Goal: Transaction & Acquisition: Purchase product/service

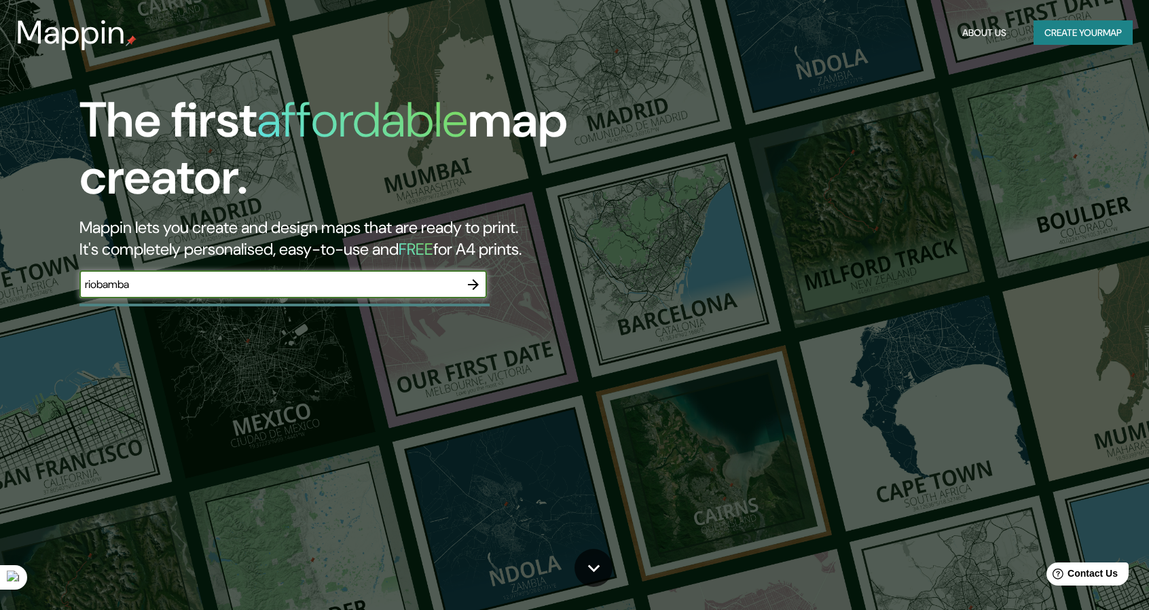
type input "riobamba"
click at [472, 288] on icon "button" at bounding box center [473, 284] width 16 height 16
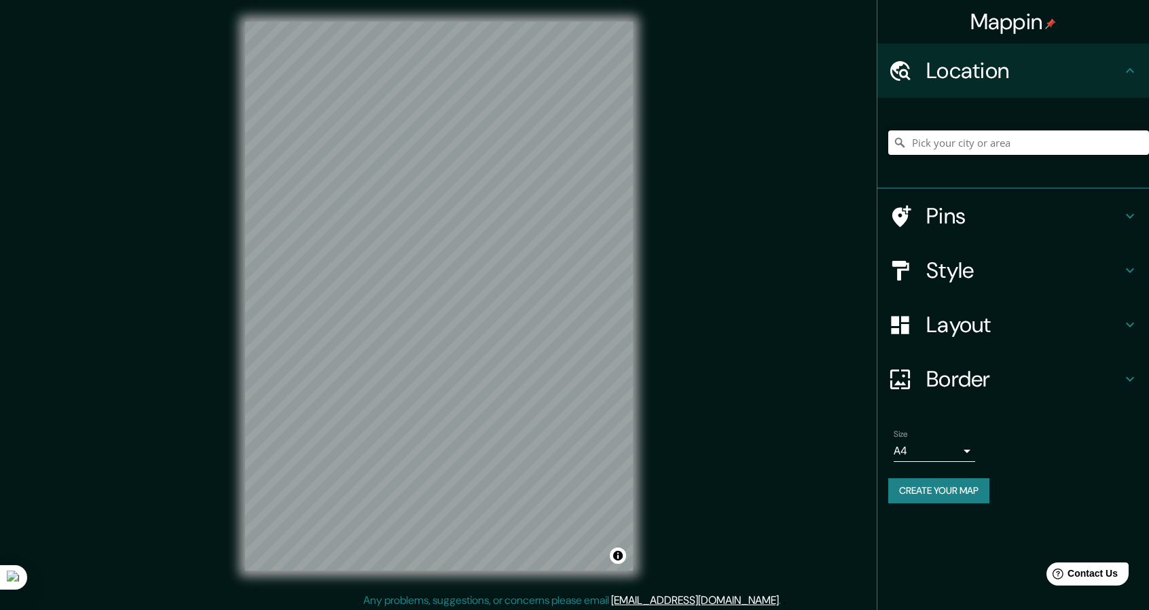
click at [999, 139] on input "Pick your city or area" at bounding box center [1018, 142] width 261 height 24
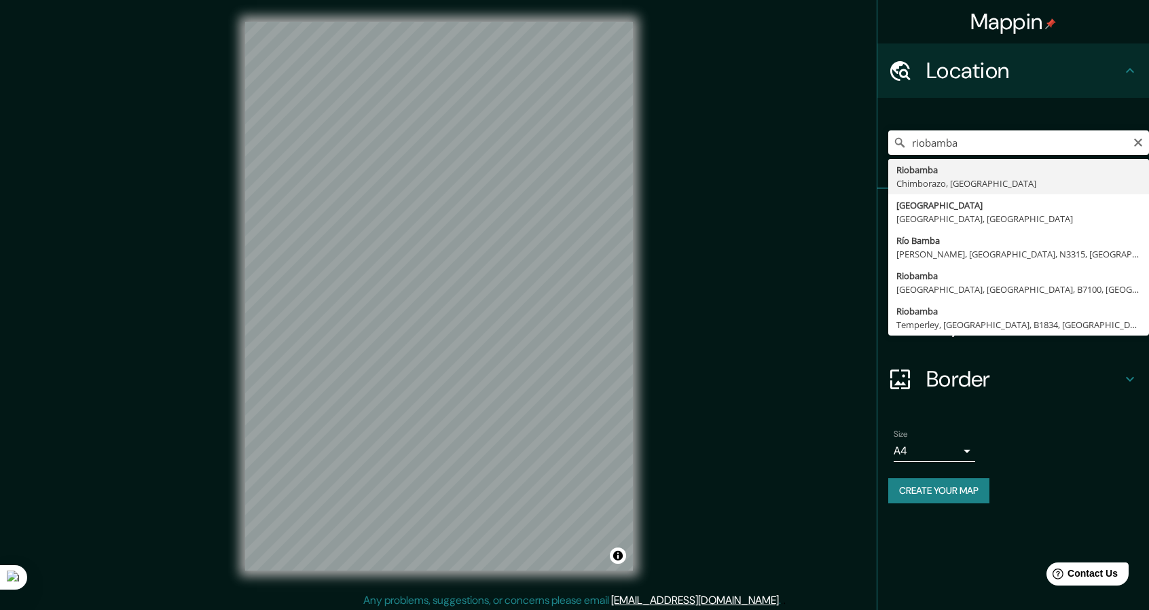
type input "Riobamba, [GEOGRAPHIC_DATA], [GEOGRAPHIC_DATA]"
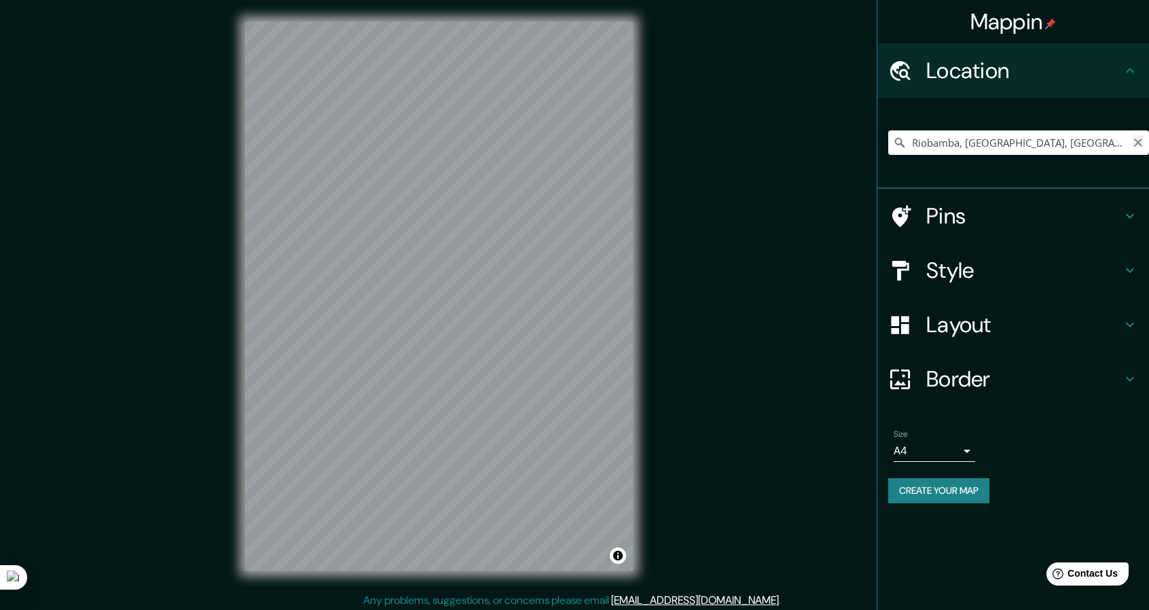
click at [1139, 139] on icon "Clear" at bounding box center [1138, 143] width 8 height 8
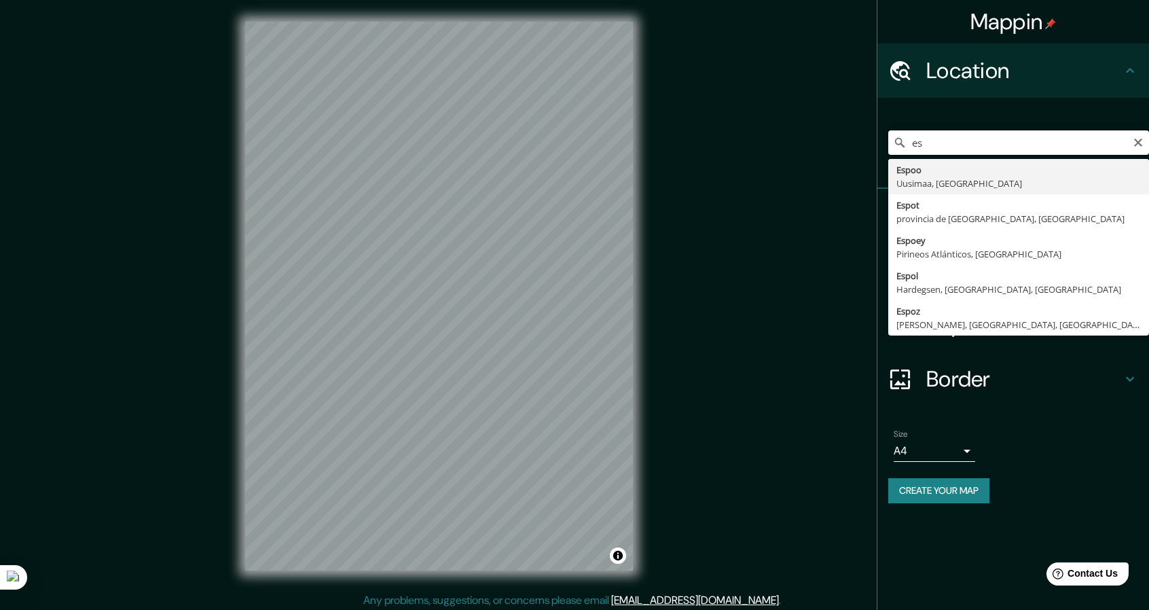
type input "e"
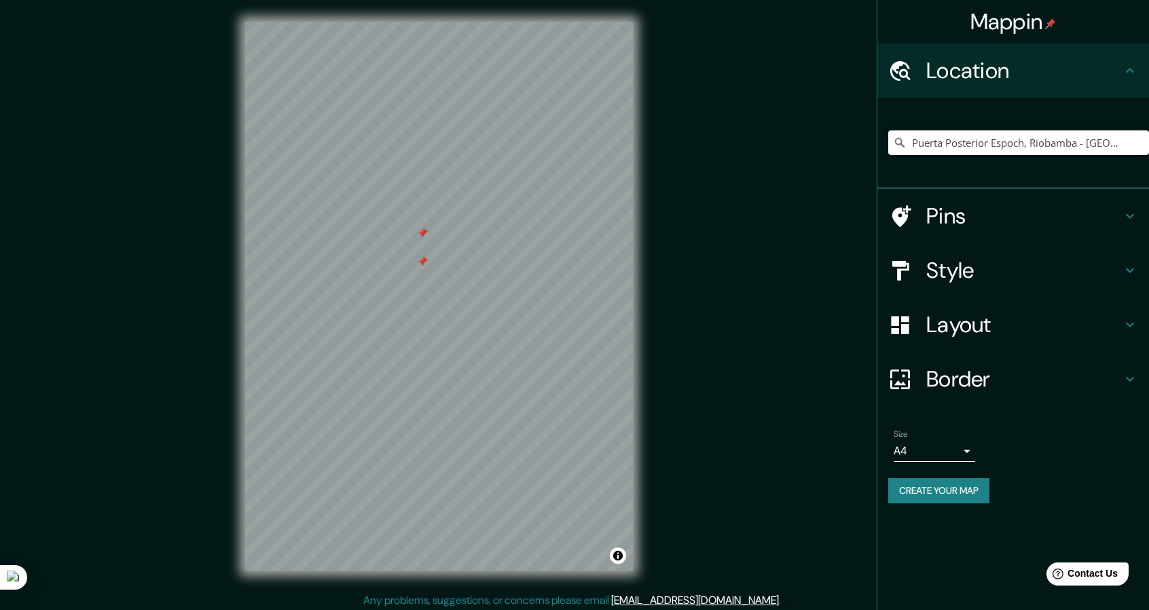
click at [1061, 225] on h4 "Pins" at bounding box center [1024, 215] width 196 height 27
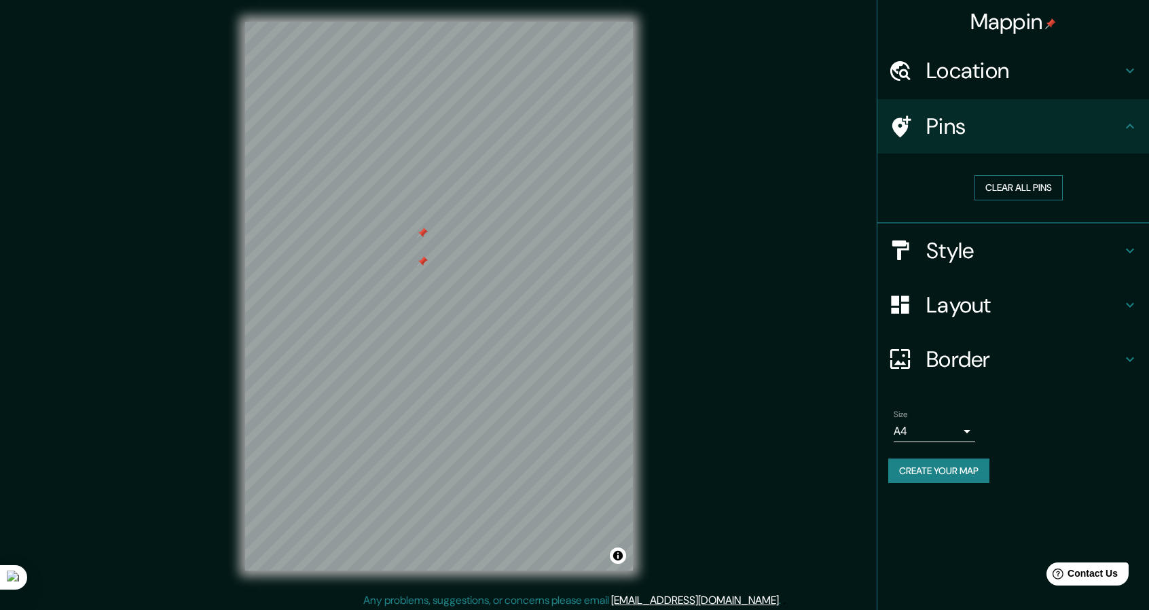
click at [1052, 186] on button "Clear all pins" at bounding box center [1018, 187] width 88 height 25
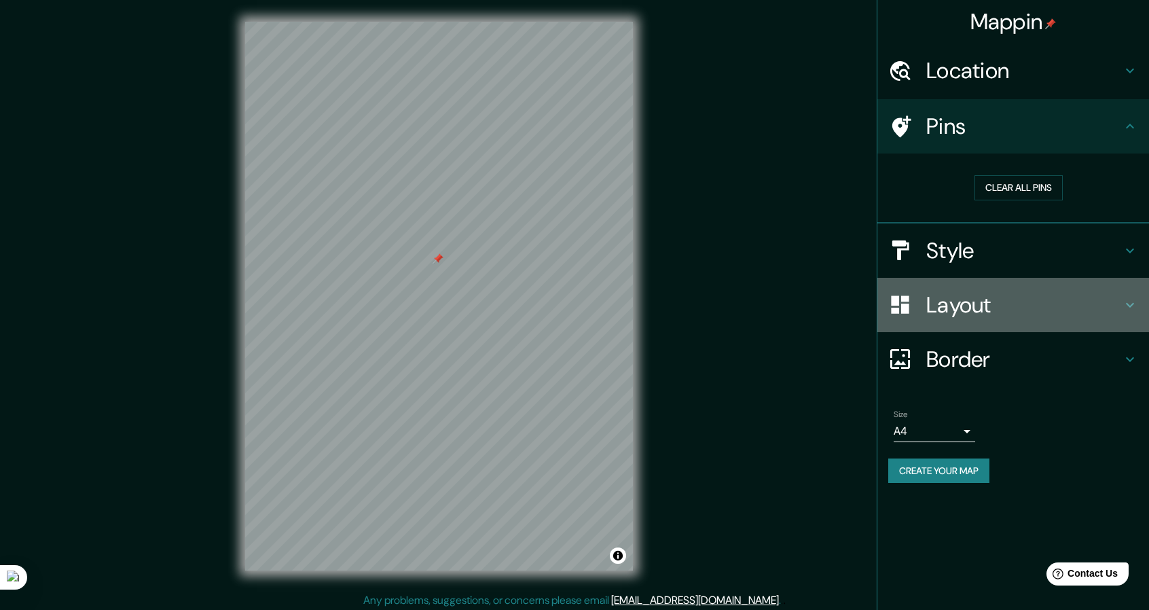
click at [1084, 304] on h4 "Layout" at bounding box center [1024, 304] width 196 height 27
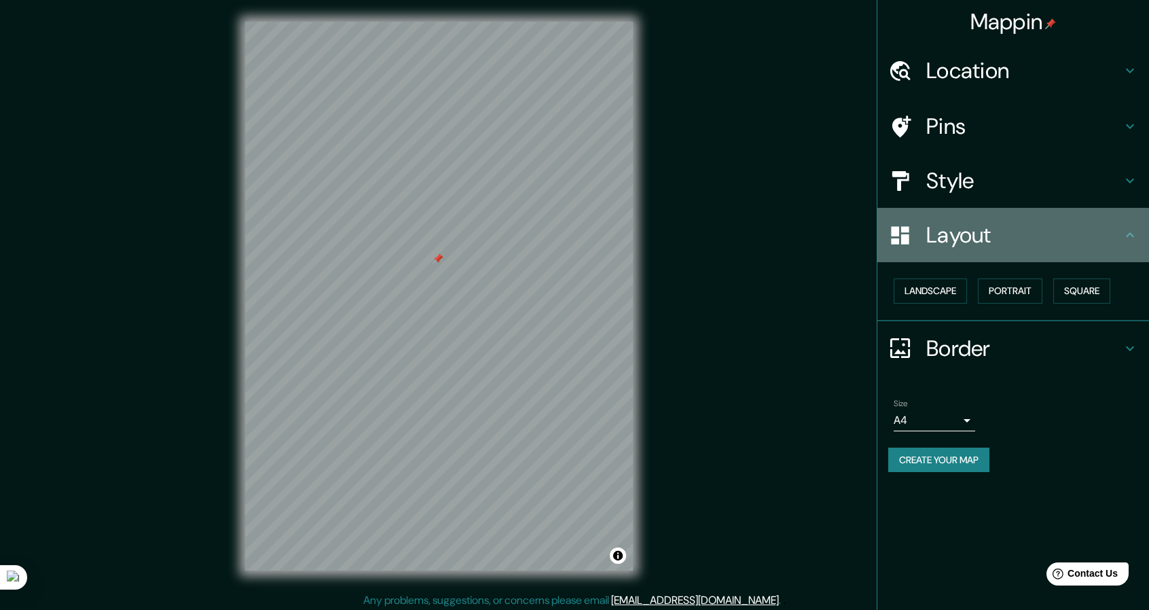
click at [1088, 228] on h4 "Layout" at bounding box center [1024, 234] width 196 height 27
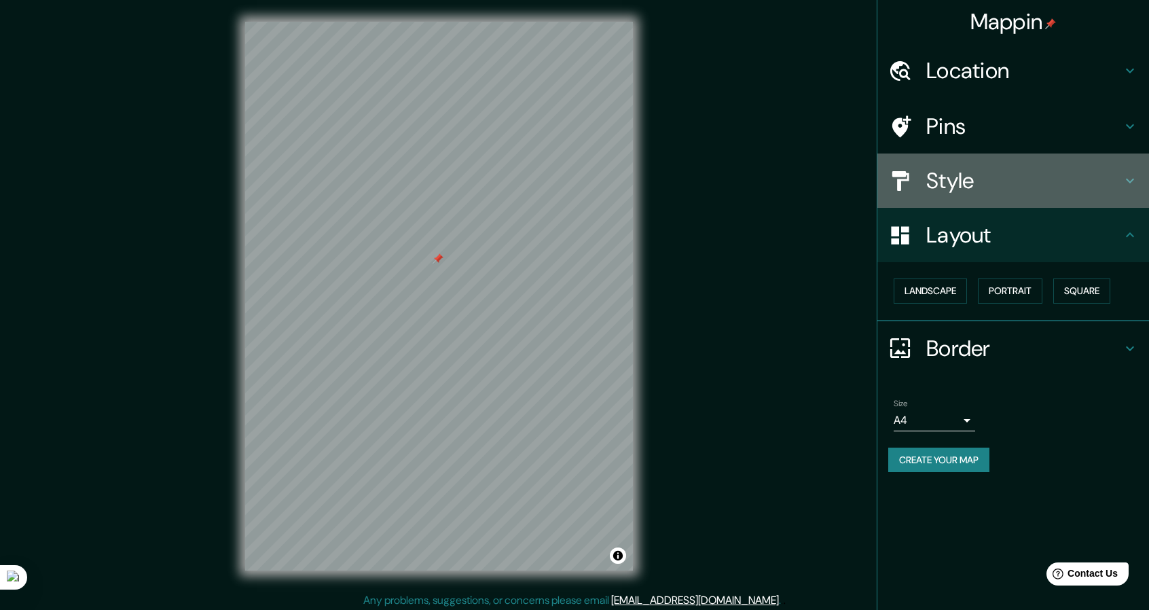
click at [1104, 191] on h4 "Style" at bounding box center [1024, 180] width 196 height 27
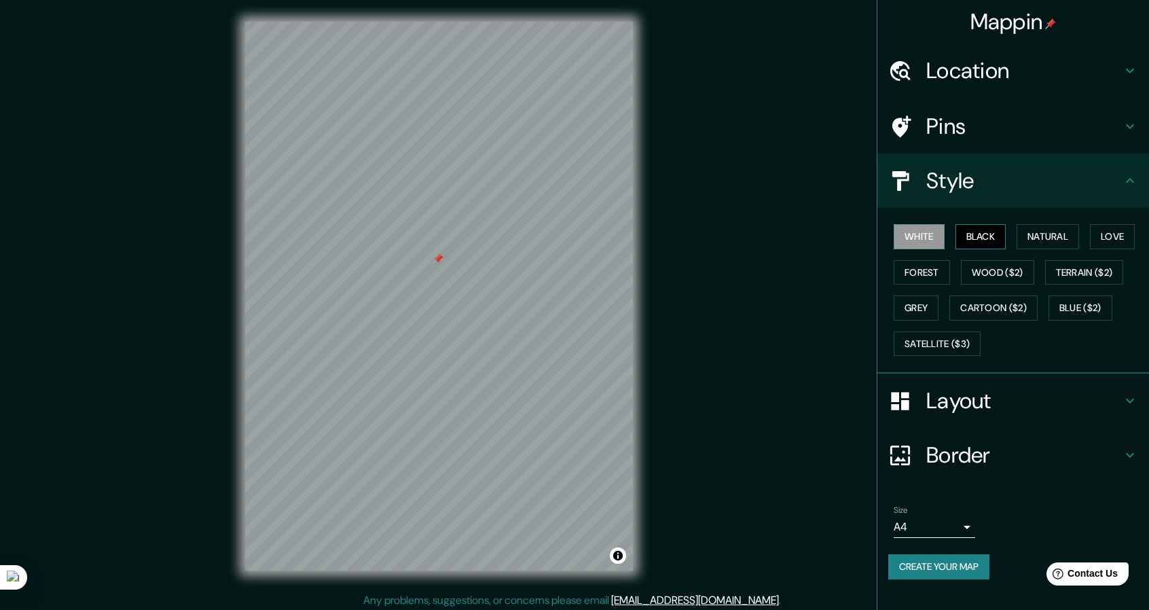
click at [967, 234] on button "Black" at bounding box center [980, 236] width 51 height 25
click at [1051, 232] on button "Natural" at bounding box center [1047, 236] width 62 height 25
click at [933, 308] on button "Grey" at bounding box center [916, 307] width 45 height 25
click at [981, 304] on button "Cartoon ($2)" at bounding box center [993, 307] width 88 height 25
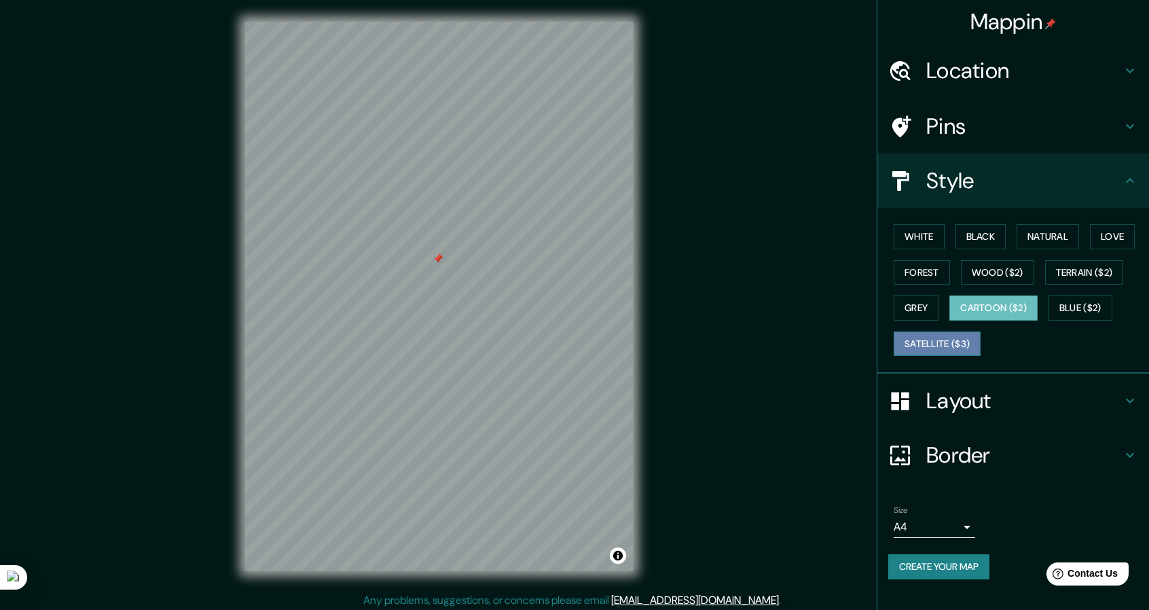
click at [949, 345] on button "Satellite ($3)" at bounding box center [937, 343] width 87 height 25
click at [1016, 61] on h4 "Location" at bounding box center [1024, 70] width 196 height 27
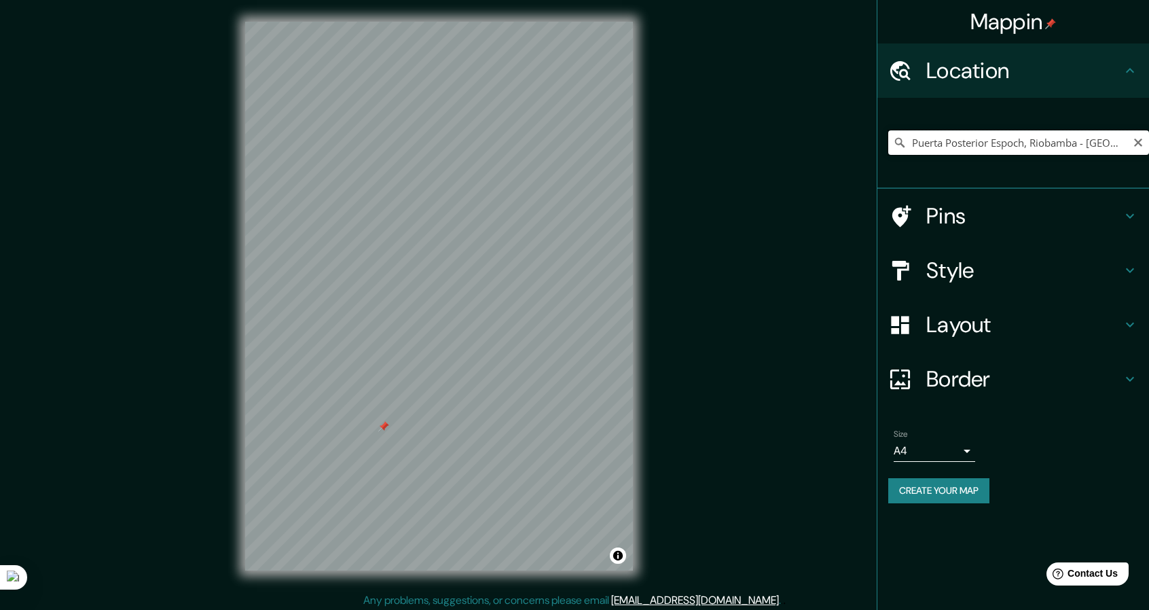
click at [1024, 141] on input "Puerta Posterior Espoch, Riobamba - [GEOGRAPHIC_DATA], 0601, [GEOGRAPHIC_DATA]" at bounding box center [1018, 142] width 261 height 24
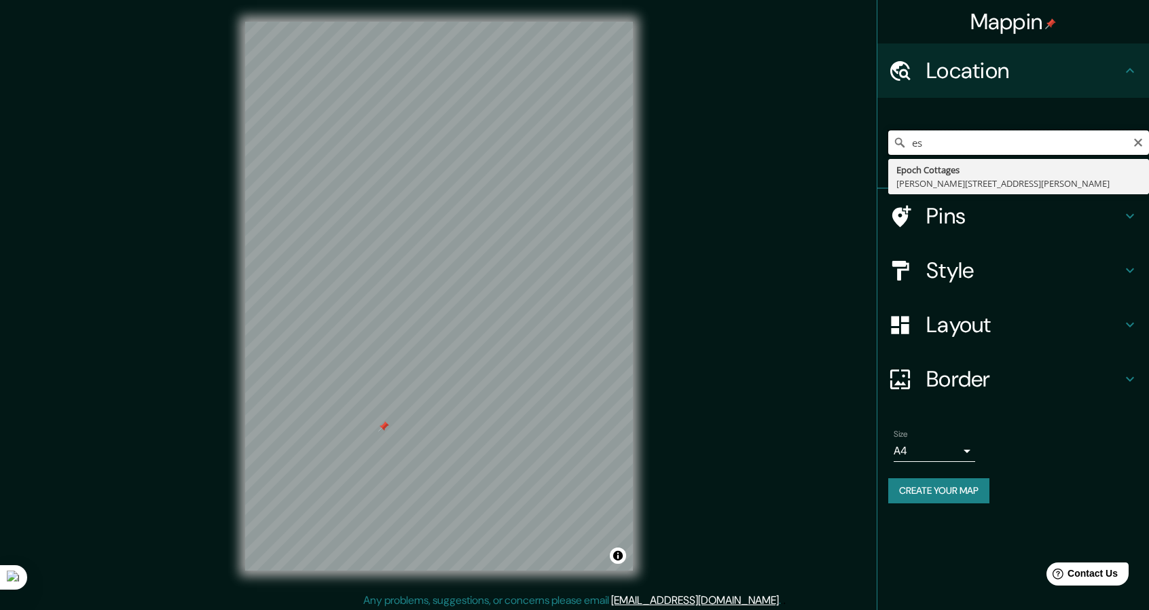
type input "e"
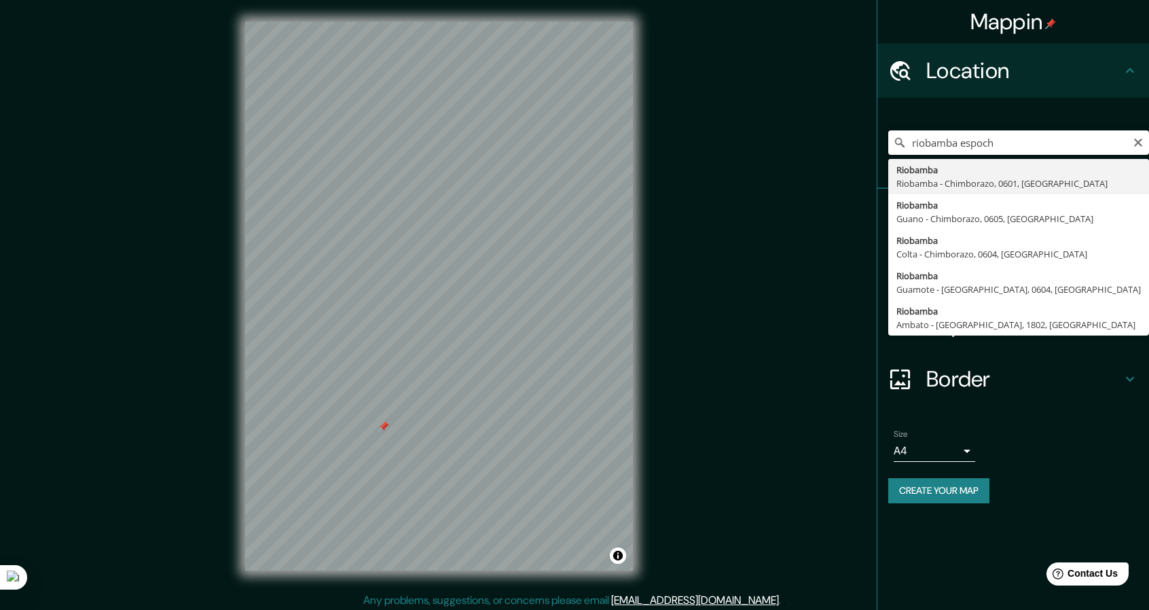
type input "Riobamba, Riobamba - [GEOGRAPHIC_DATA], 0601, [GEOGRAPHIC_DATA]"
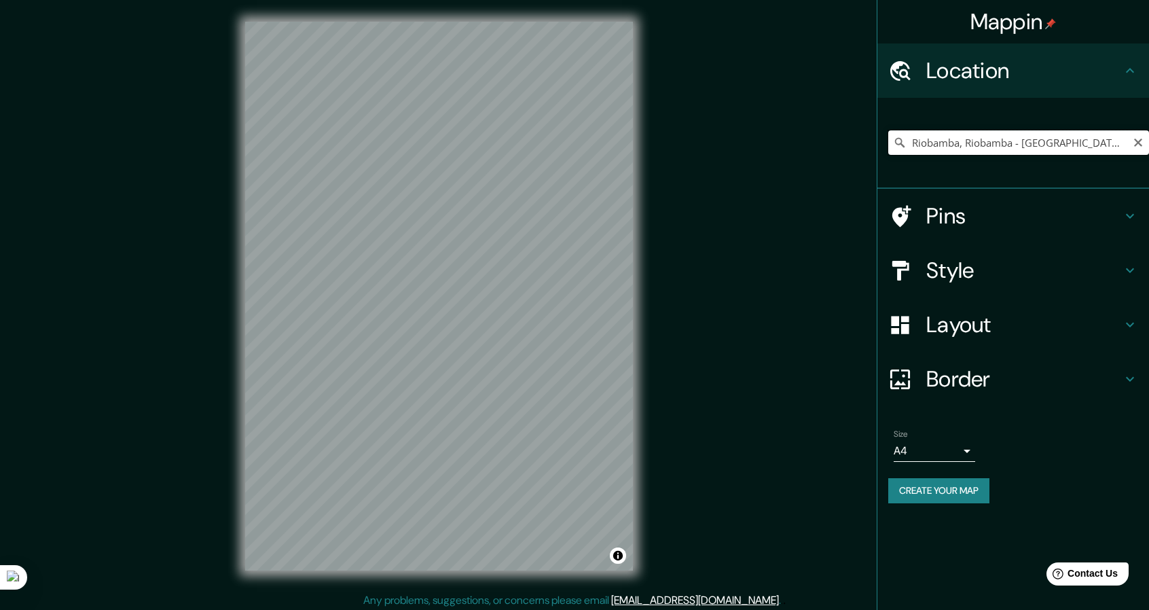
click at [1063, 142] on input "Riobamba, Riobamba - [GEOGRAPHIC_DATA], 0601, [GEOGRAPHIC_DATA]" at bounding box center [1018, 142] width 261 height 24
type input "[PERSON_NAME], [GEOGRAPHIC_DATA], [GEOGRAPHIC_DATA] 8500000, [GEOGRAPHIC_DATA]"
click at [1135, 139] on icon "Clear" at bounding box center [1138, 143] width 8 height 8
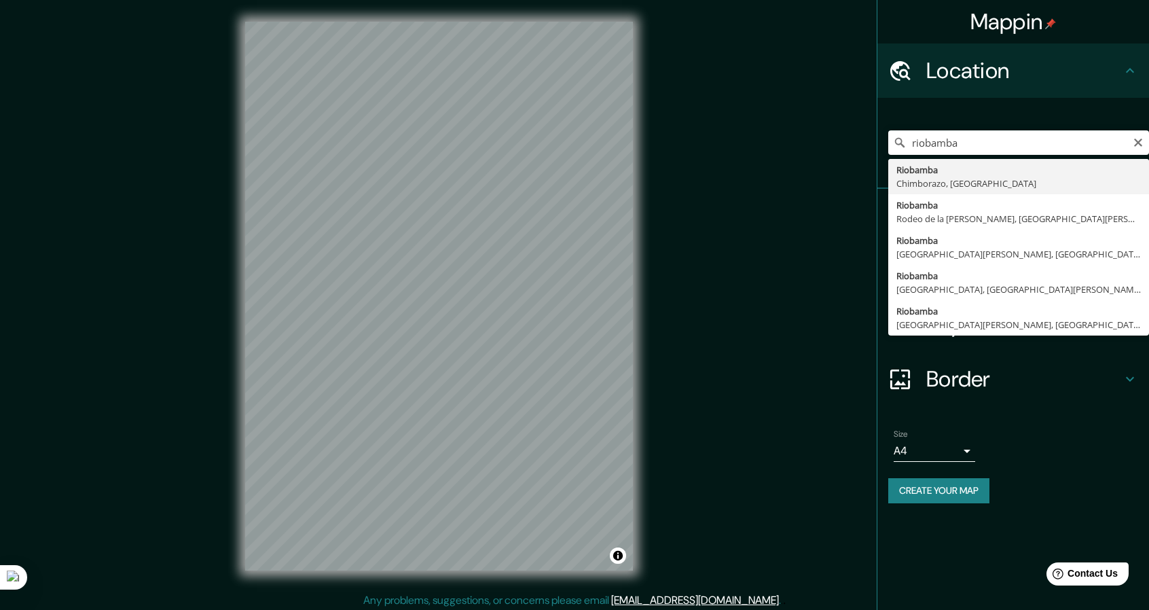
type input "Riobamba, [GEOGRAPHIC_DATA], [GEOGRAPHIC_DATA]"
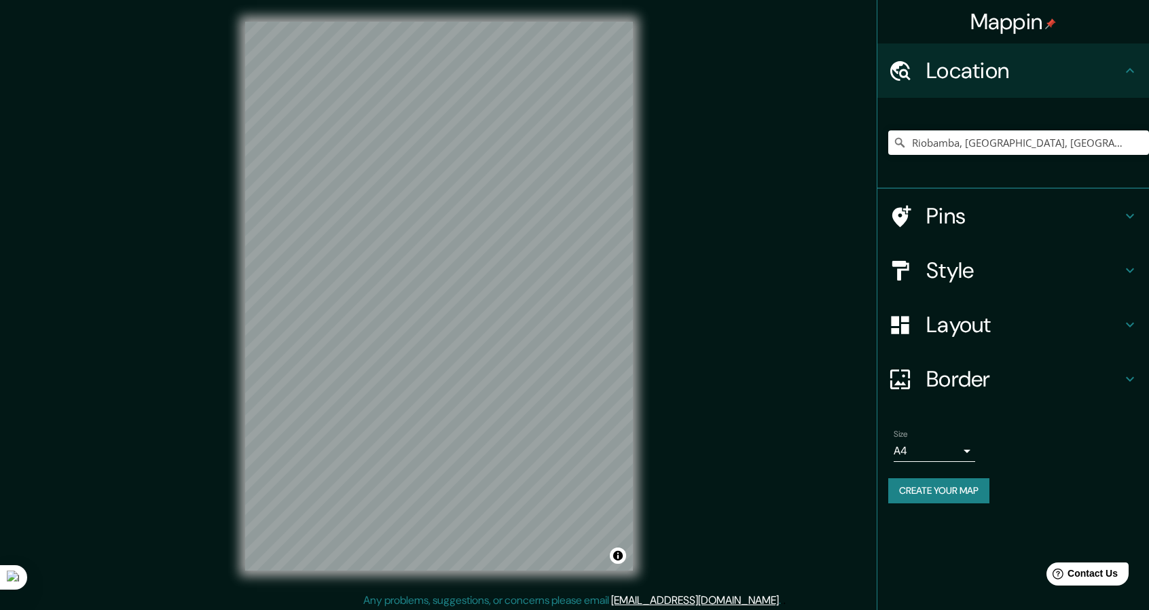
click at [782, 329] on div "Mappin Location [GEOGRAPHIC_DATA], [GEOGRAPHIC_DATA], [GEOGRAPHIC_DATA] Pins St…" at bounding box center [574, 307] width 1149 height 614
click at [813, 392] on div "Mappin Location [GEOGRAPHIC_DATA], [GEOGRAPHIC_DATA], [GEOGRAPHIC_DATA] Pins St…" at bounding box center [574, 307] width 1149 height 614
click at [1004, 143] on input "Riobamba, [GEOGRAPHIC_DATA], [GEOGRAPHIC_DATA]" at bounding box center [1018, 142] width 261 height 24
click at [1137, 142] on icon "Clear" at bounding box center [1138, 143] width 8 height 8
click at [1093, 140] on input "Pick your city or area" at bounding box center [1018, 142] width 261 height 24
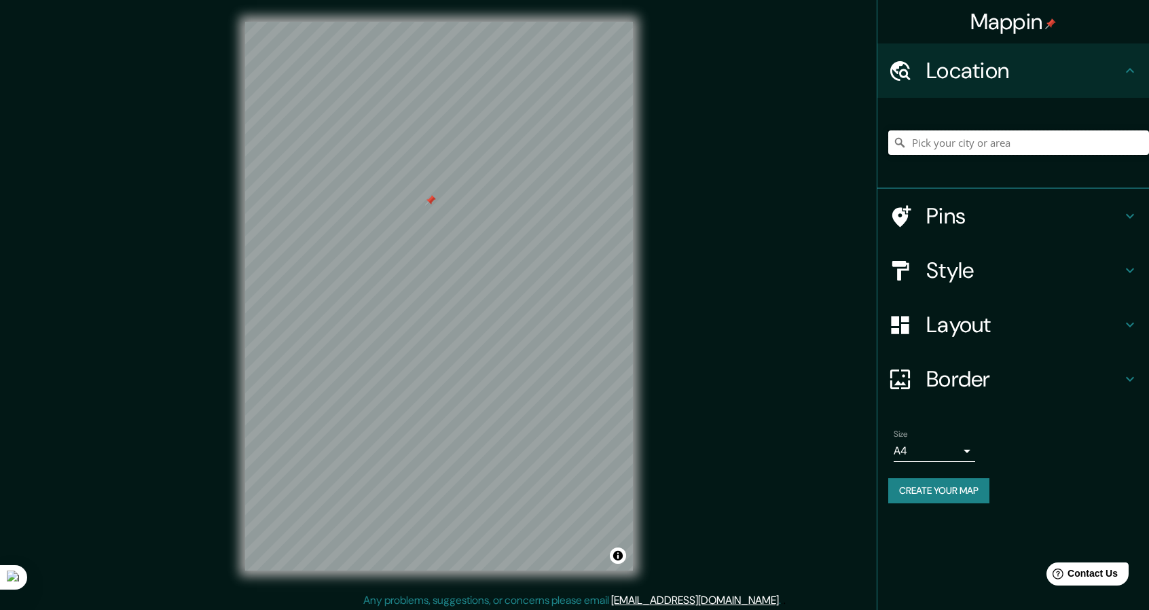
click at [1093, 140] on input "Pick your city or area" at bounding box center [1018, 142] width 261 height 24
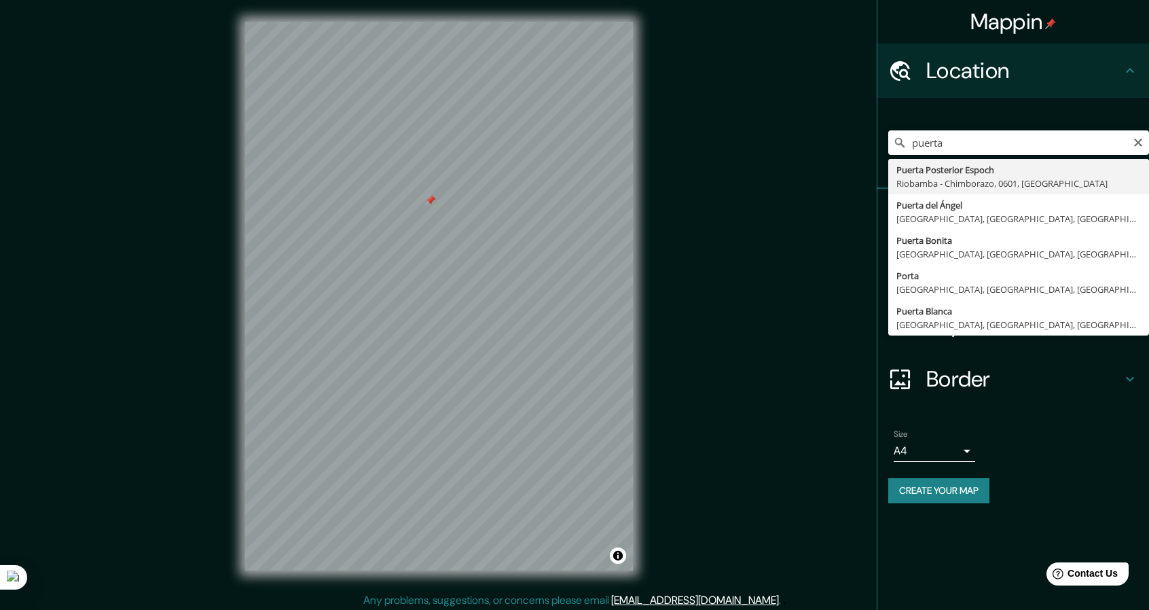
type input "Puerta Posterior Espoch, Riobamba - [GEOGRAPHIC_DATA], 0601, [GEOGRAPHIC_DATA]"
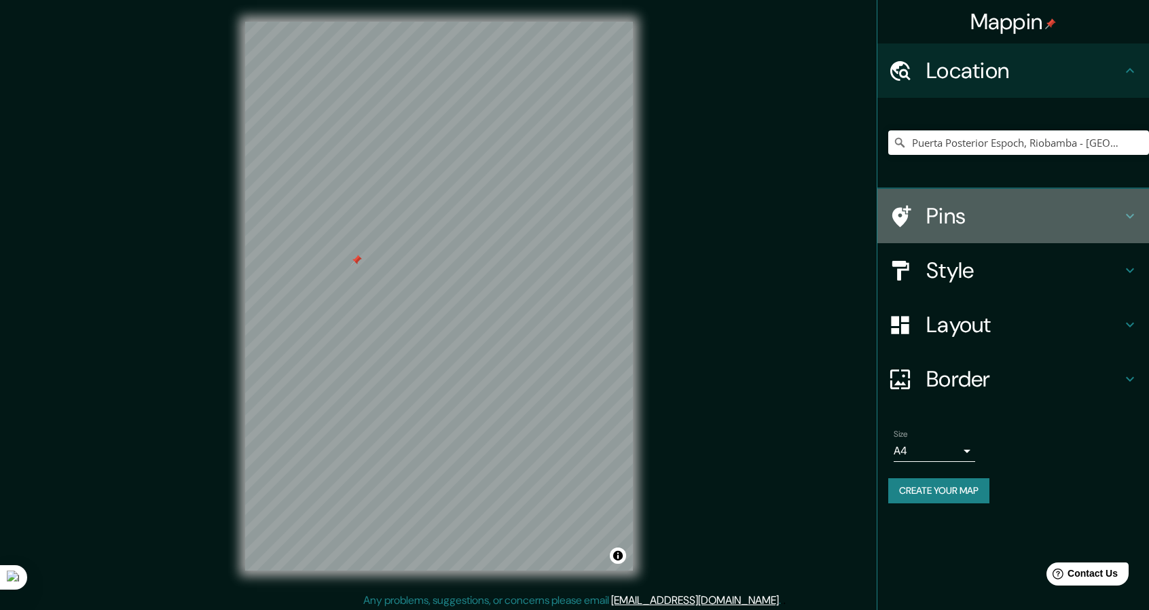
click at [1052, 210] on h4 "Pins" at bounding box center [1024, 215] width 196 height 27
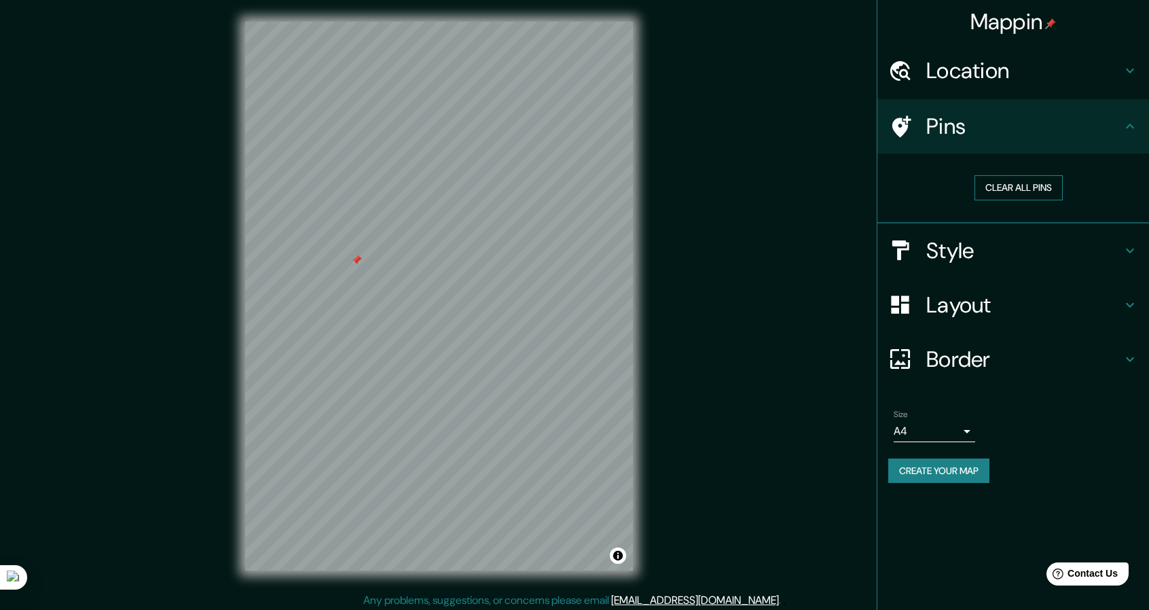
click at [1041, 191] on button "Clear all pins" at bounding box center [1018, 187] width 88 height 25
click at [1059, 245] on h4 "Style" at bounding box center [1024, 250] width 196 height 27
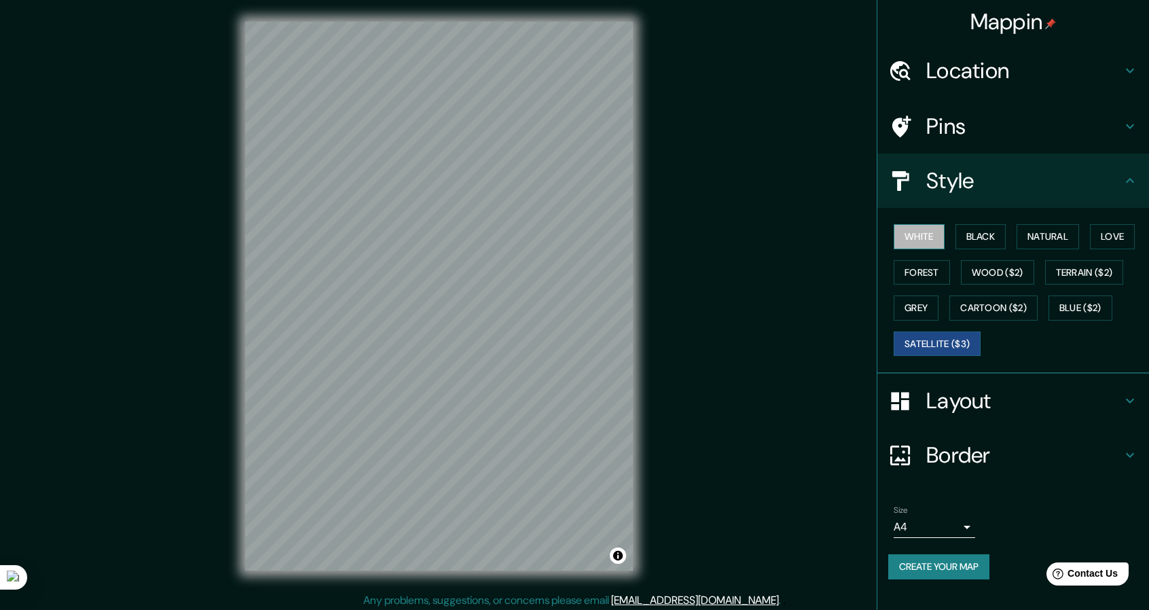
click at [921, 242] on button "White" at bounding box center [919, 236] width 51 height 25
click at [932, 342] on button "Satellite ($3)" at bounding box center [937, 343] width 87 height 25
click at [1002, 270] on button "Wood ($2)" at bounding box center [997, 272] width 73 height 25
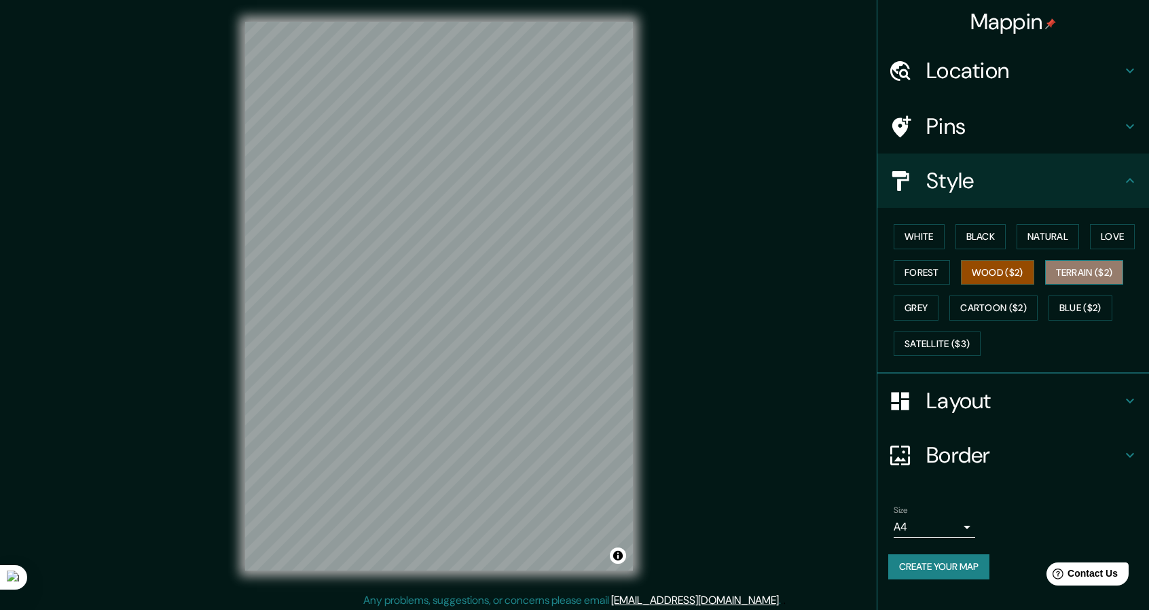
click at [1096, 276] on button "Terrain ($2)" at bounding box center [1084, 272] width 79 height 25
drag, startPoint x: 1032, startPoint y: 310, endPoint x: 1039, endPoint y: 314, distance: 7.9
click at [1031, 312] on button "Cartoon ($2)" at bounding box center [993, 307] width 88 height 25
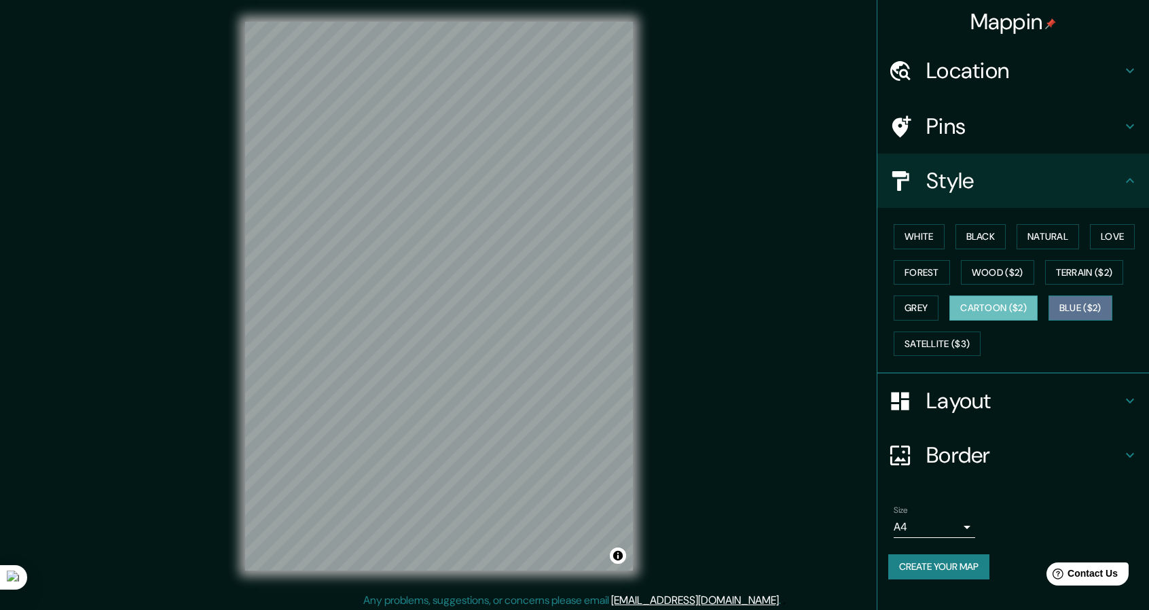
click at [1075, 311] on button "Blue ($2)" at bounding box center [1080, 307] width 64 height 25
click at [927, 312] on button "Grey" at bounding box center [916, 307] width 45 height 25
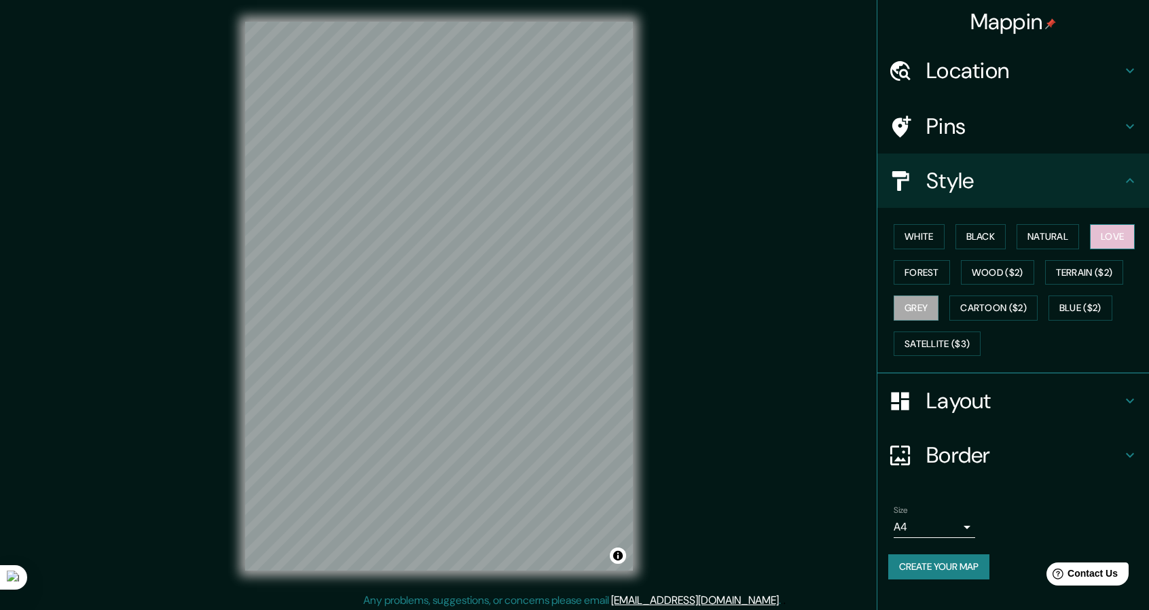
click at [1095, 238] on button "Love" at bounding box center [1112, 236] width 45 height 25
click at [1051, 236] on button "Natural" at bounding box center [1047, 236] width 62 height 25
click at [980, 240] on button "Black" at bounding box center [980, 236] width 51 height 25
click at [922, 246] on button "White" at bounding box center [919, 236] width 51 height 25
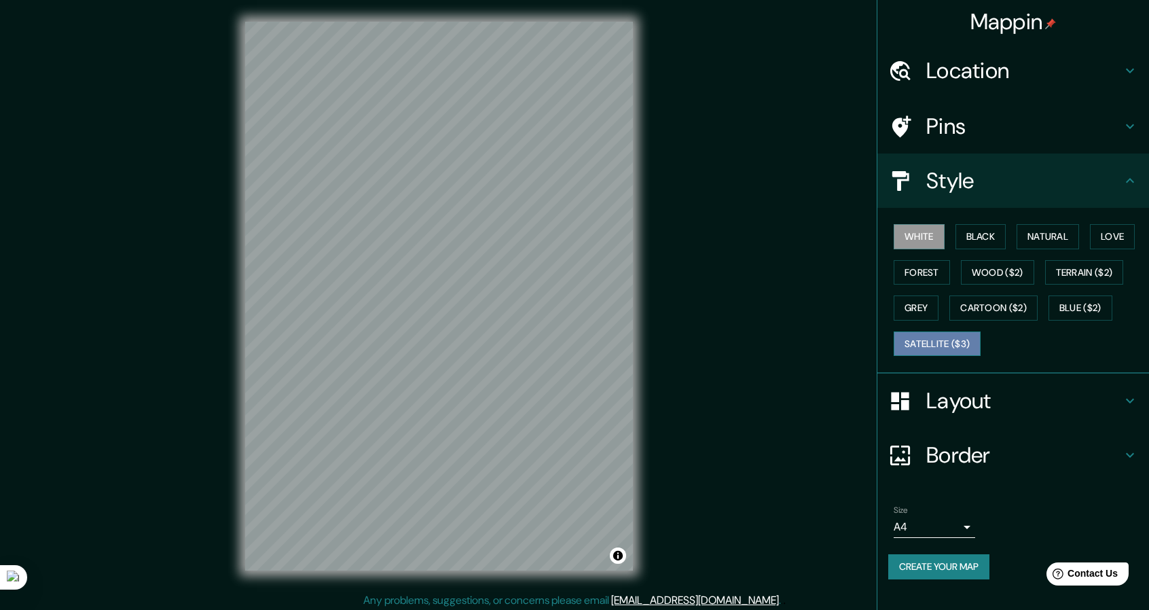
click at [923, 337] on button "Satellite ($3)" at bounding box center [937, 343] width 87 height 25
click at [928, 236] on button "White" at bounding box center [919, 236] width 51 height 25
click at [968, 227] on button "Black" at bounding box center [980, 236] width 51 height 25
click at [923, 219] on div "White Black Natural Love Forest Wood ($2) Terrain ($2) Grey Cartoon ($2) Blue (…" at bounding box center [1018, 290] width 261 height 143
click at [915, 242] on button "White" at bounding box center [919, 236] width 51 height 25
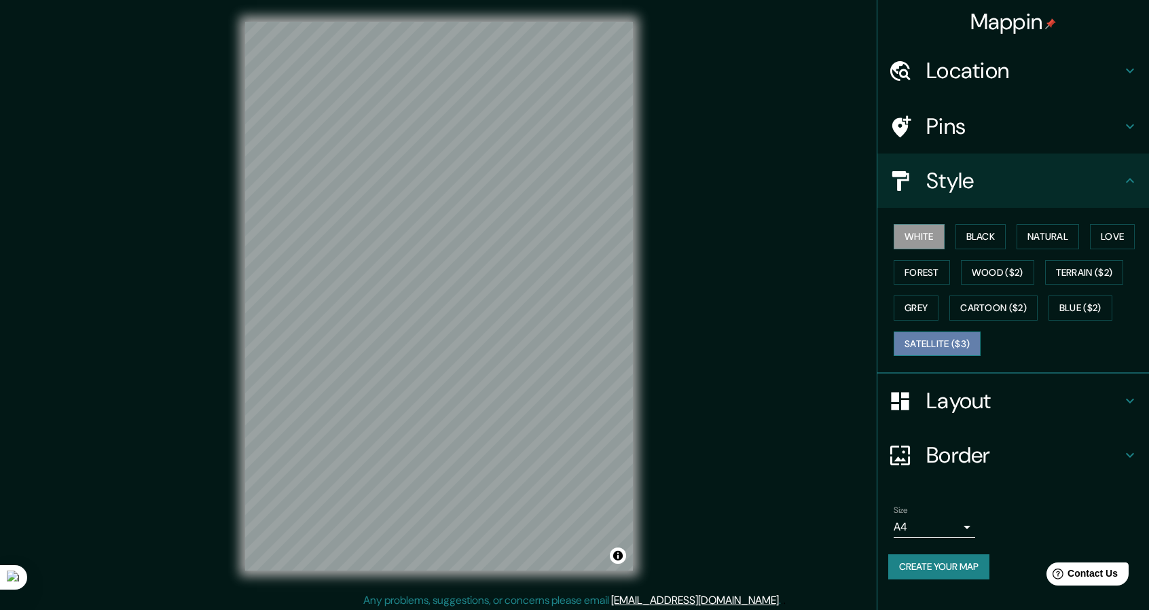
click at [933, 344] on button "Satellite ($3)" at bounding box center [937, 343] width 87 height 25
click at [931, 234] on button "White" at bounding box center [919, 236] width 51 height 25
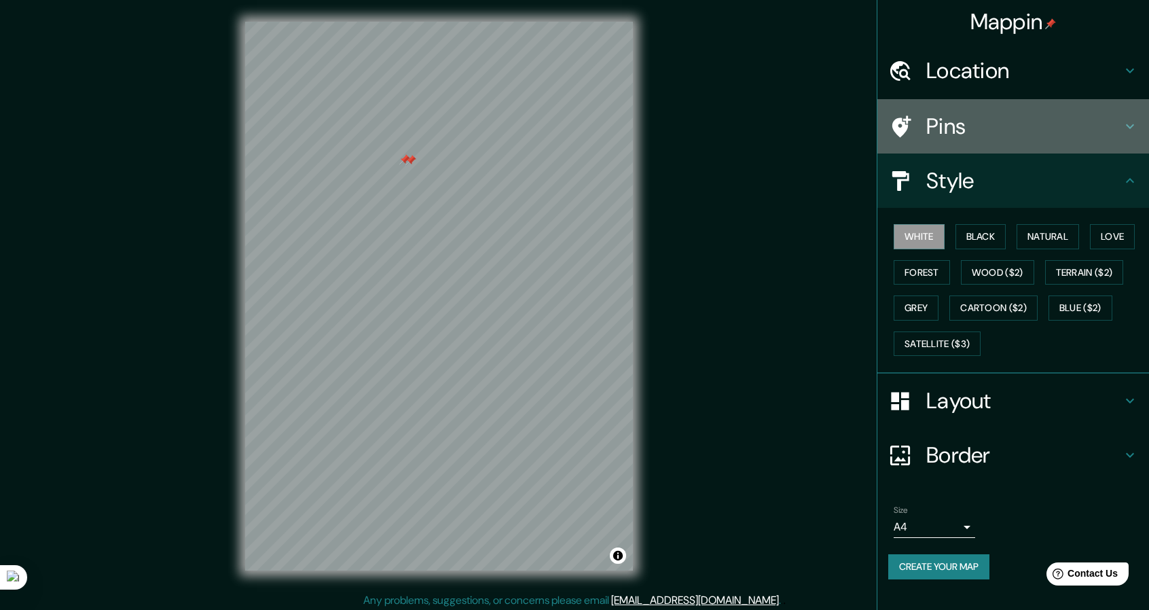
click at [972, 119] on h4 "Pins" at bounding box center [1024, 126] width 196 height 27
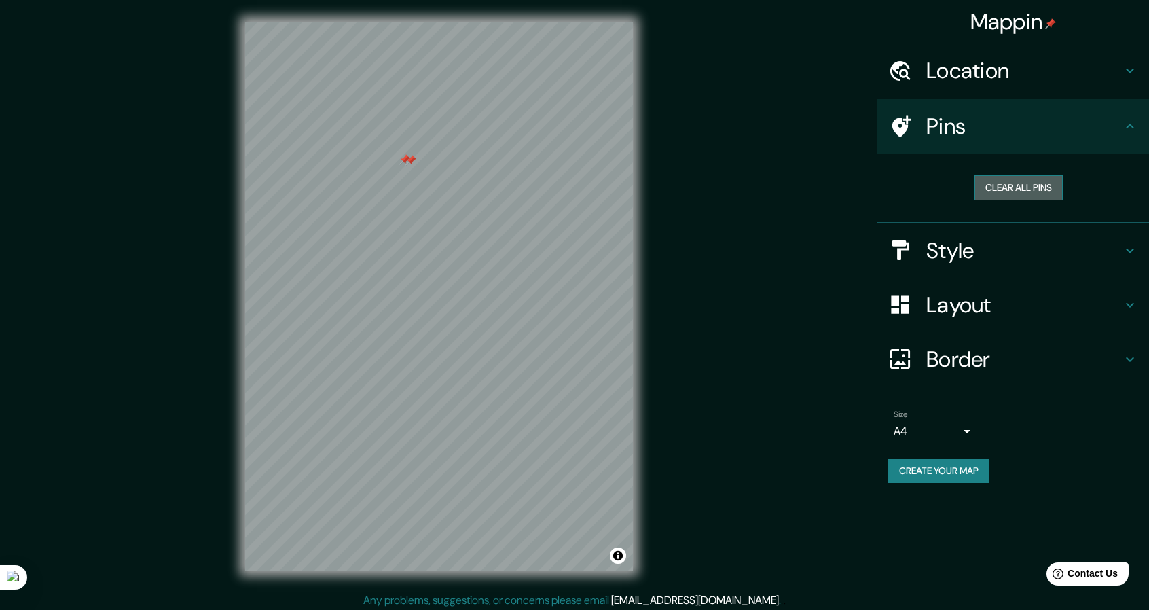
click at [1003, 187] on button "Clear all pins" at bounding box center [1018, 187] width 88 height 25
